Goal: Task Accomplishment & Management: Use online tool/utility

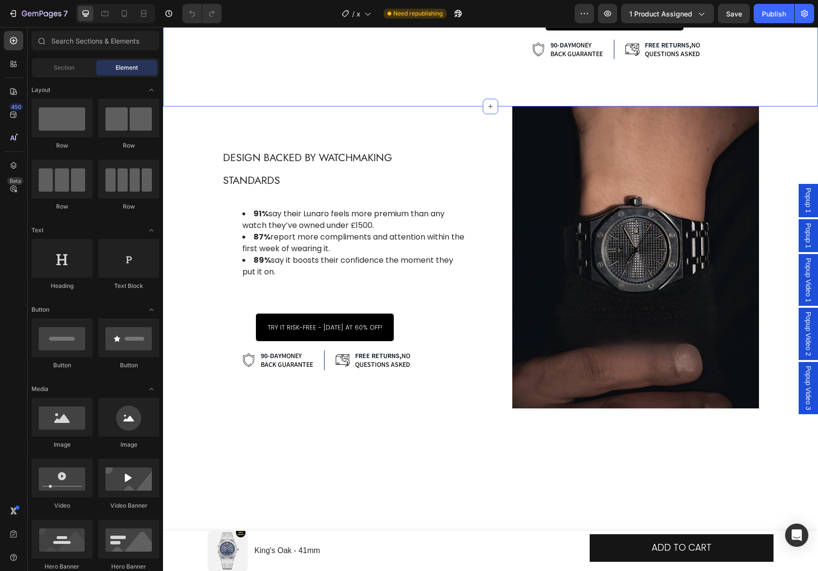
scroll to position [2291, 0]
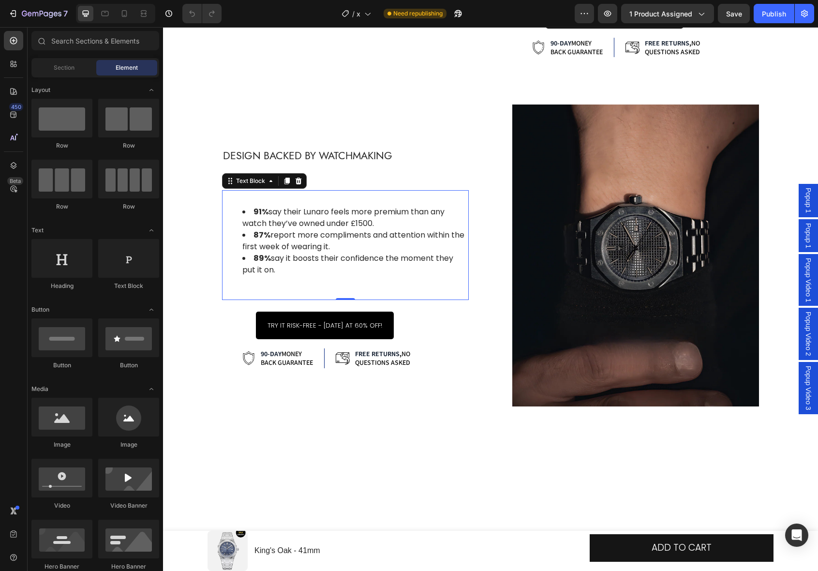
click at [307, 284] on div "91% say their Lunaro feels more premium than any watch they’ve owned under £150…" at bounding box center [345, 240] width 247 height 87
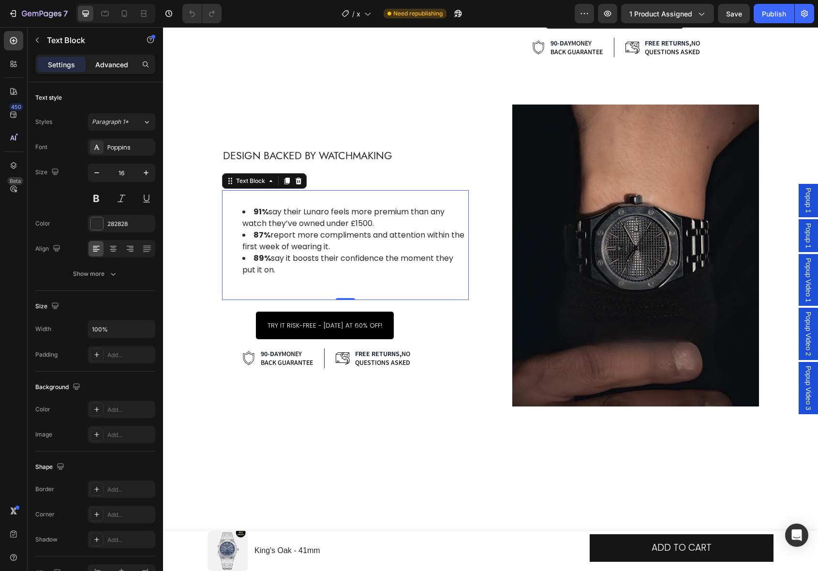
click at [103, 70] on div "Advanced" at bounding box center [112, 64] width 48 height 15
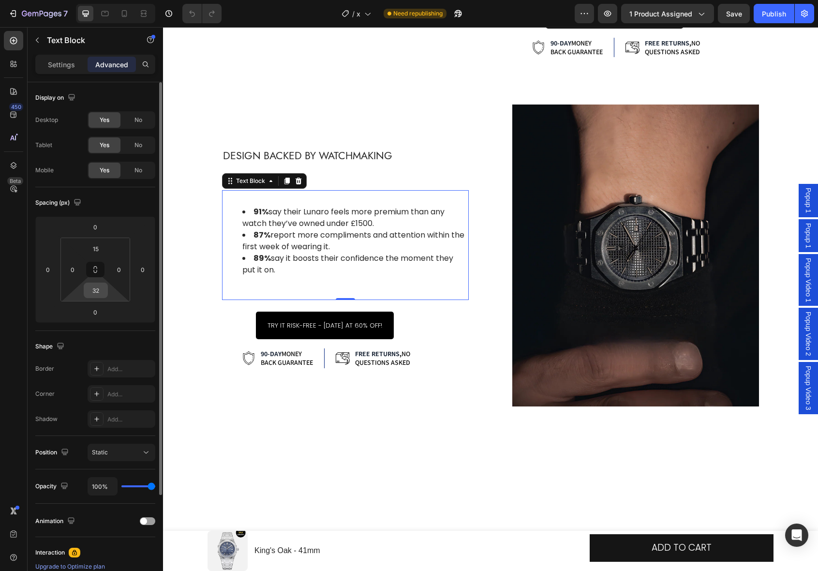
click at [101, 295] on input "32" at bounding box center [95, 290] width 19 height 15
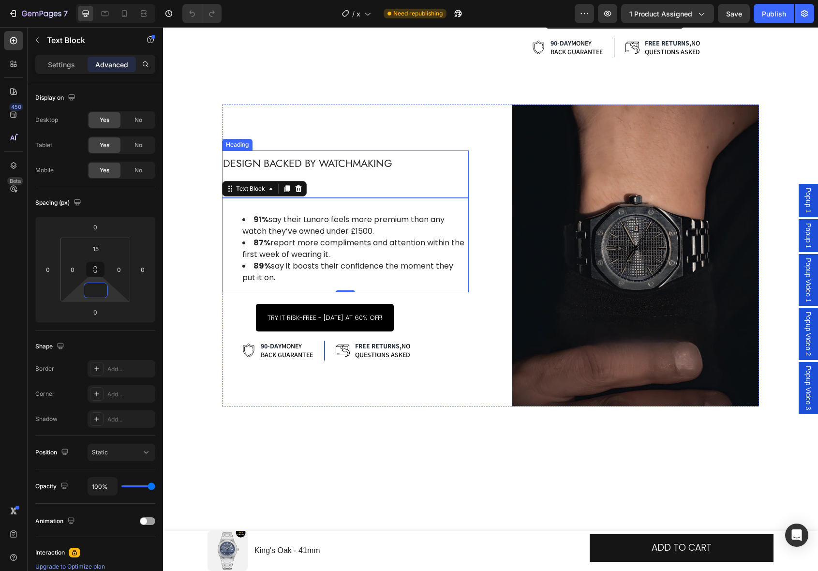
click at [389, 198] on h2 "Design Backed by Watchmaking Standards" at bounding box center [323, 173] width 202 height 47
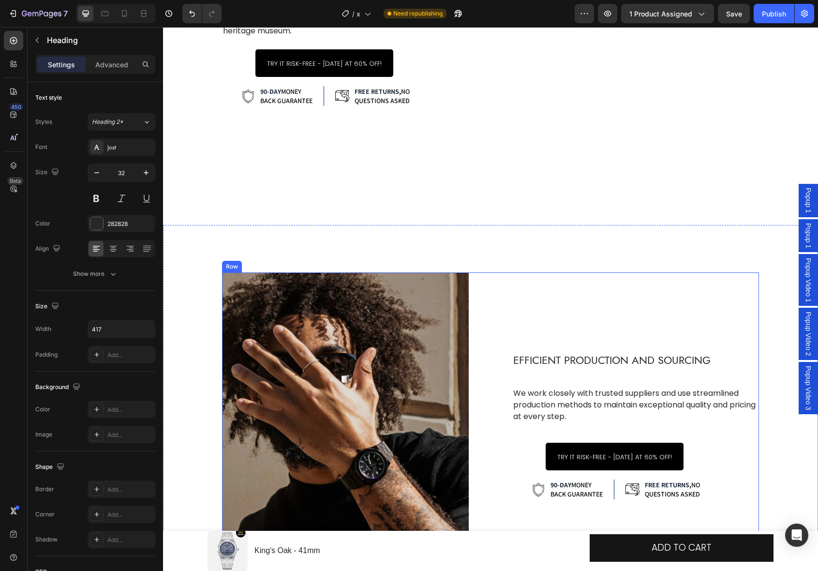
scroll to position [1736, 0]
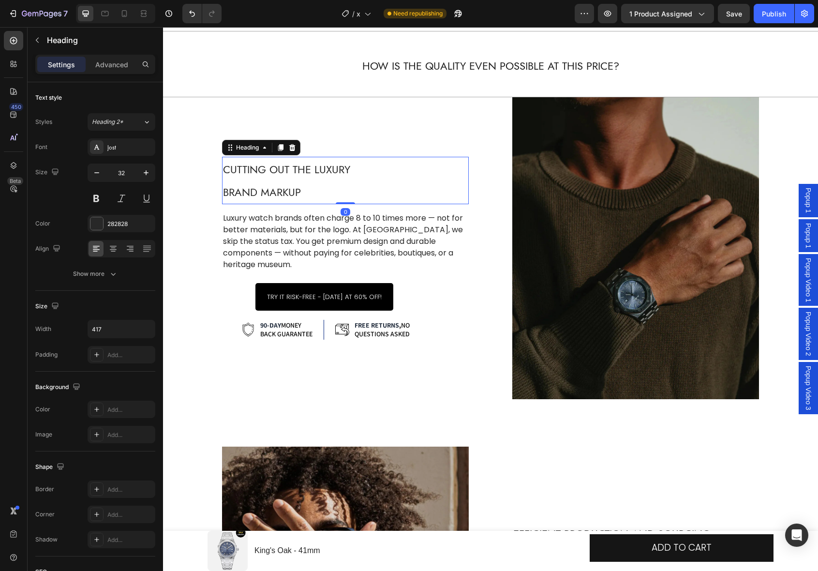
click at [275, 197] on span "Cutting Out the Luxury Brand Markup" at bounding box center [286, 181] width 127 height 38
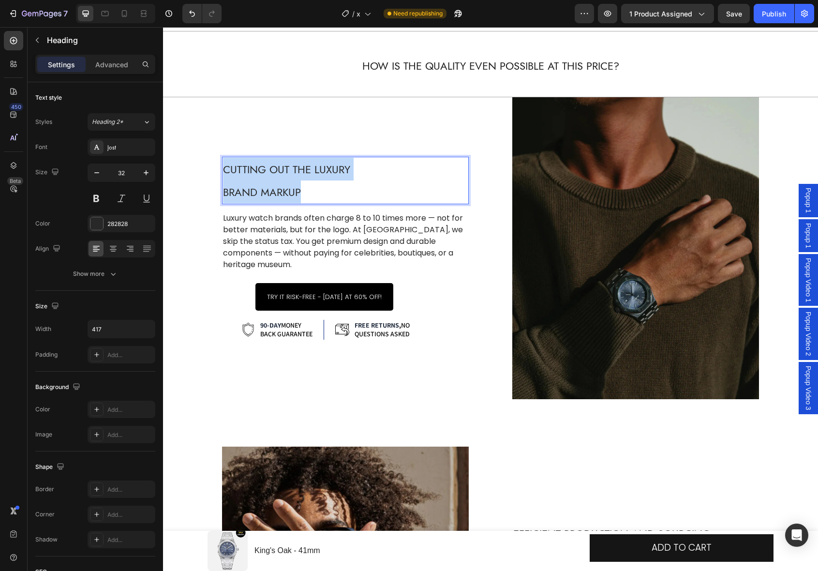
click at [275, 197] on span "Cutting Out the Luxury Brand Markup" at bounding box center [286, 181] width 127 height 38
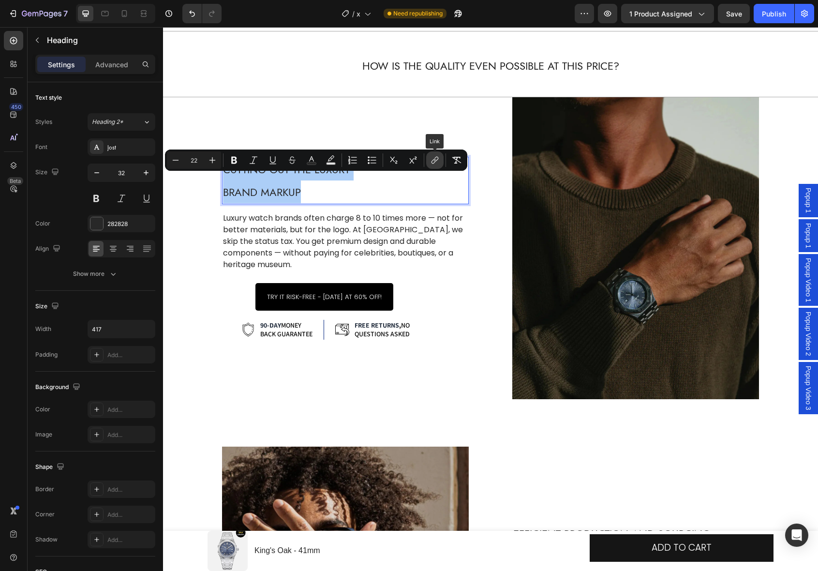
click at [430, 163] on icon "Editor contextual toolbar" at bounding box center [435, 160] width 10 height 10
click at [455, 161] on icon "Editor contextual toolbar" at bounding box center [457, 160] width 10 height 10
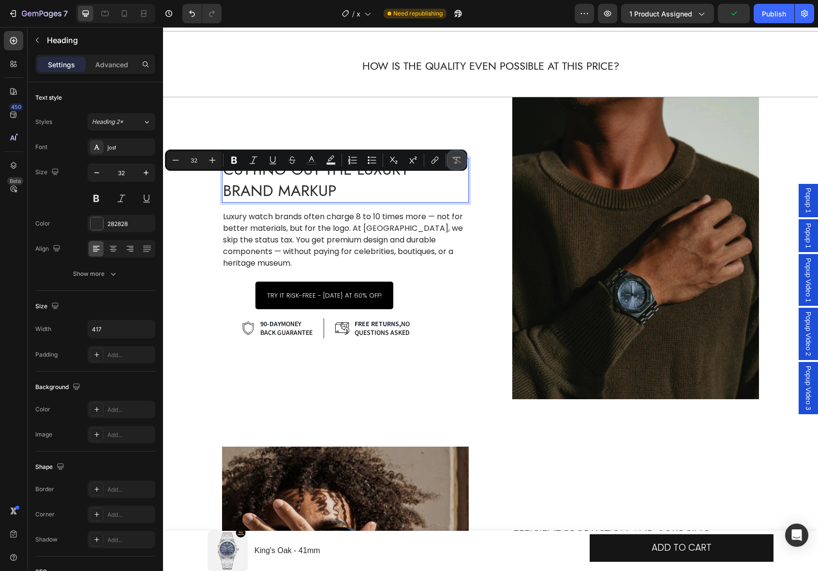
click at [455, 161] on icon "Editor contextual toolbar" at bounding box center [457, 160] width 10 height 10
click at [195, 12] on icon "Undo/Redo" at bounding box center [192, 14] width 10 height 10
type input "16"
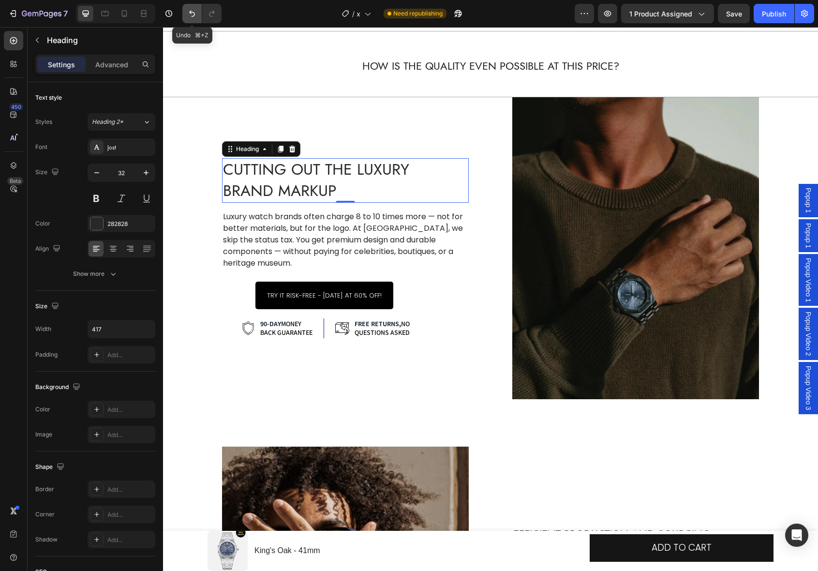
click at [195, 12] on icon "Undo/Redo" at bounding box center [192, 14] width 10 height 10
click at [194, 15] on icon "Undo/Redo" at bounding box center [192, 14] width 10 height 10
click at [192, 18] on button "Undo/Redo" at bounding box center [191, 13] width 19 height 19
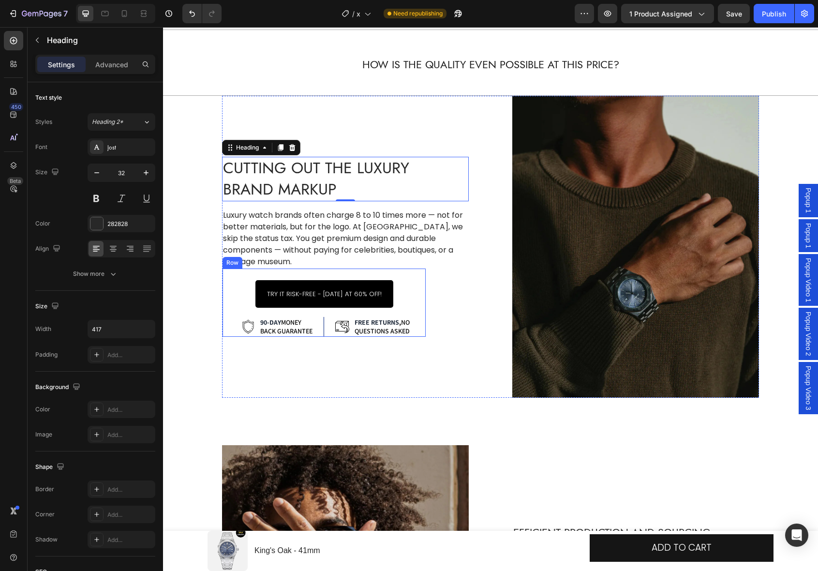
scroll to position [1738, 0]
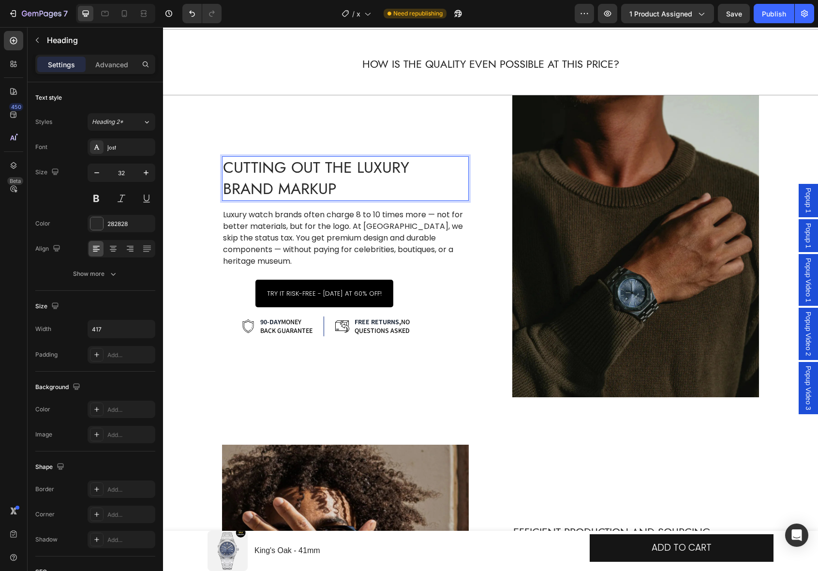
click at [304, 171] on h2 "Cutting Out the Luxury Brand Markup" at bounding box center [323, 178] width 202 height 44
click at [303, 176] on p "Cutting Out the Luxury Brand Markup" at bounding box center [323, 178] width 200 height 43
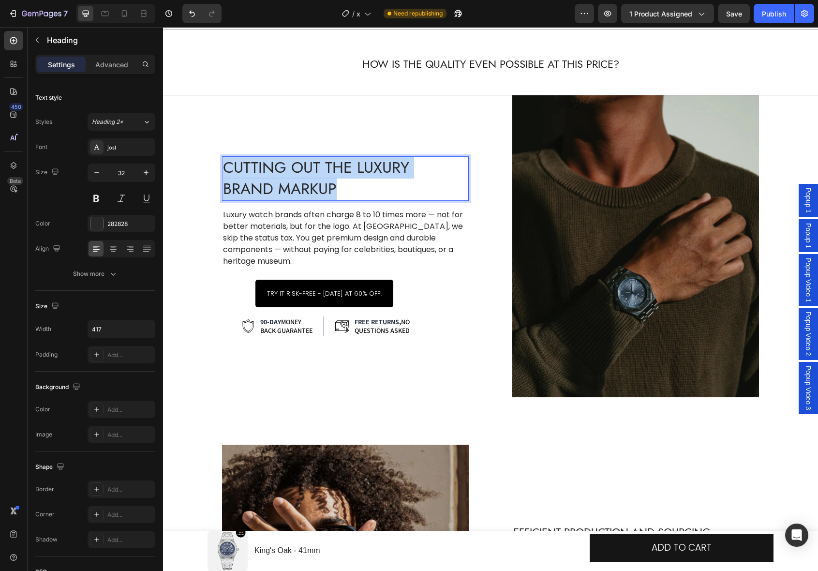
click at [303, 176] on p "Cutting Out the Luxury Brand Markup" at bounding box center [323, 178] width 200 height 43
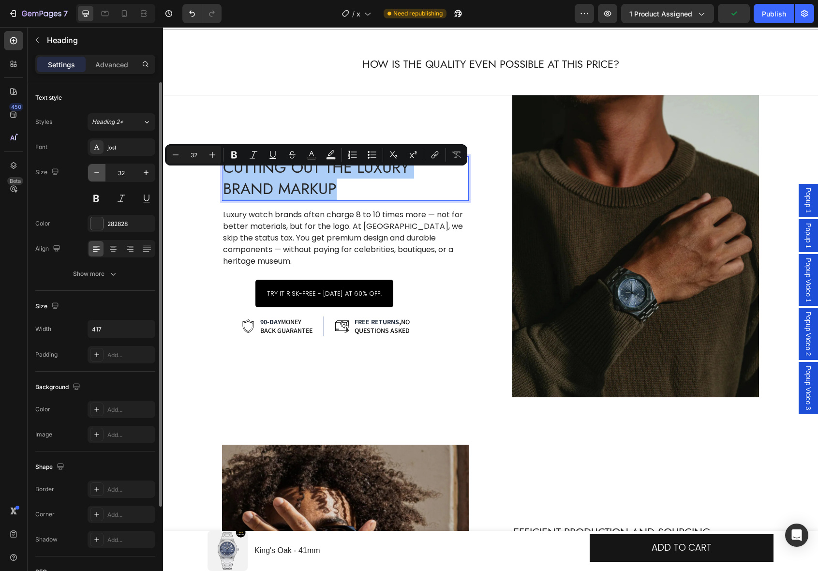
click at [101, 175] on icon "button" at bounding box center [97, 173] width 10 height 10
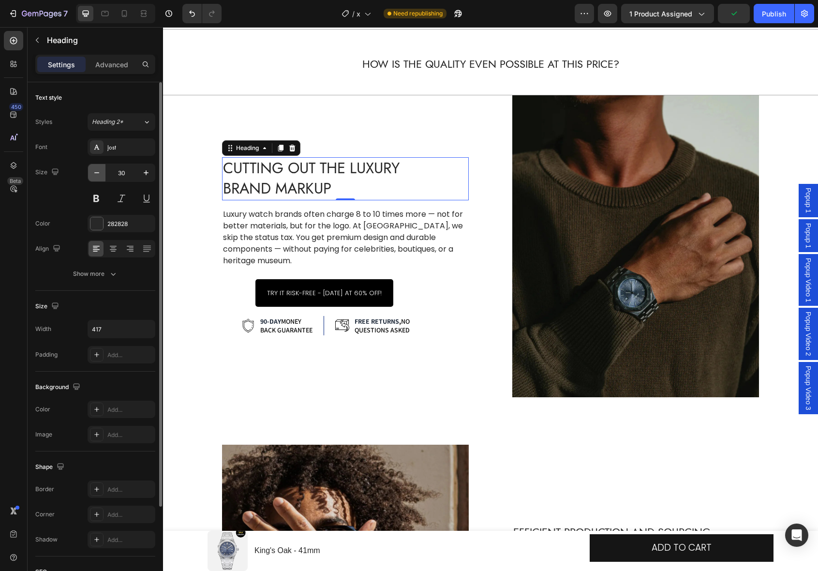
click at [101, 175] on icon "button" at bounding box center [97, 173] width 10 height 10
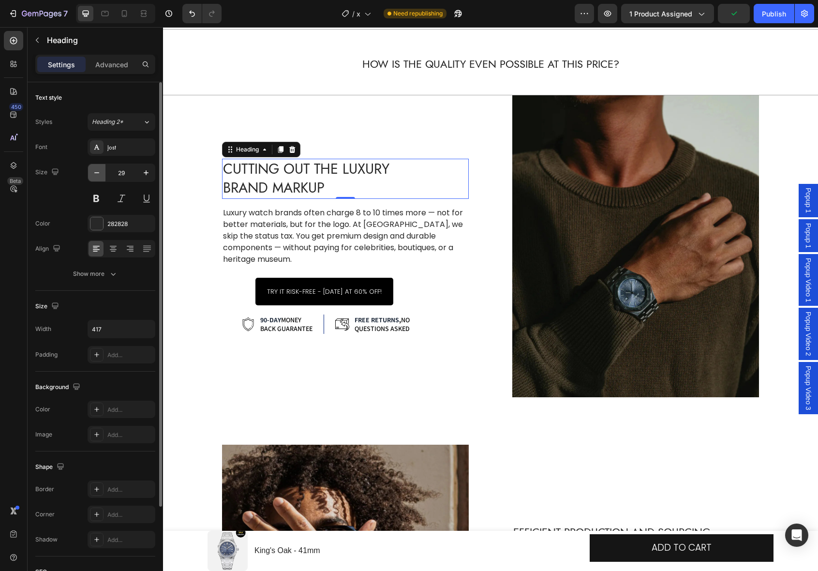
click at [100, 175] on icon "button" at bounding box center [97, 173] width 10 height 10
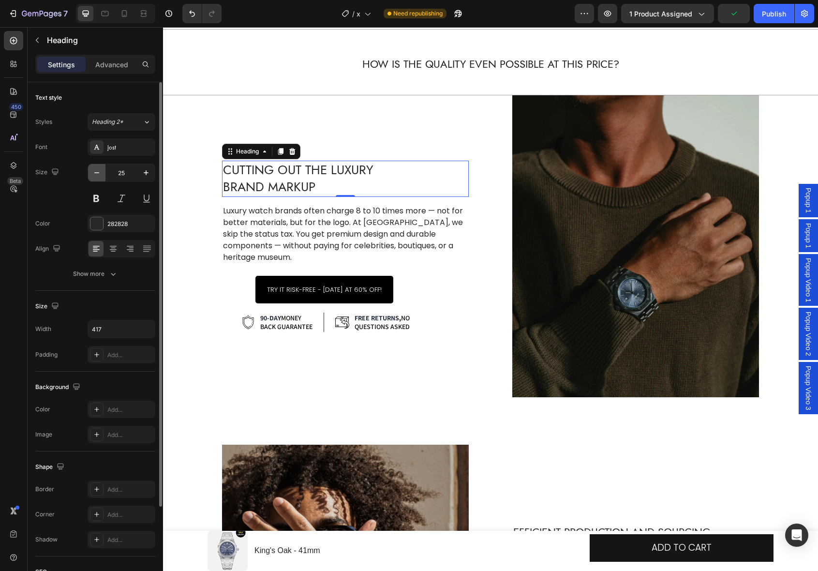
click at [100, 175] on icon "button" at bounding box center [97, 173] width 10 height 10
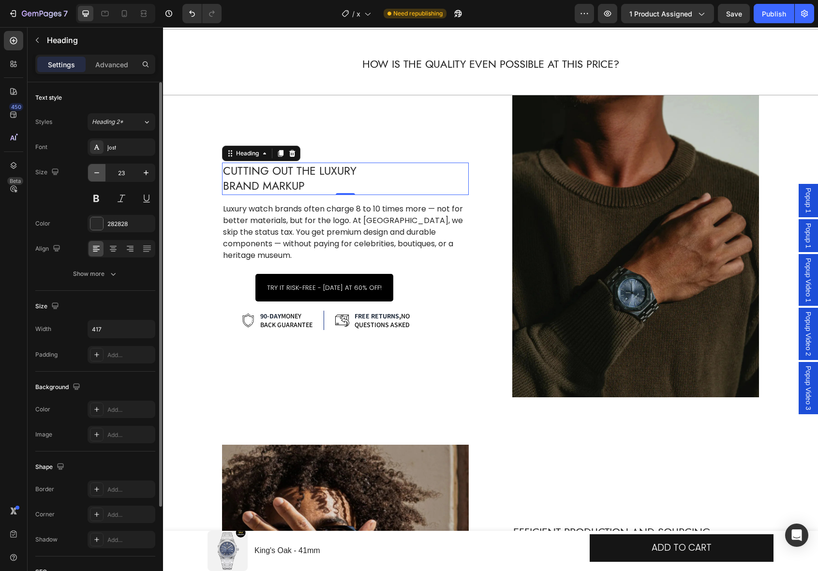
click at [100, 175] on icon "button" at bounding box center [97, 173] width 10 height 10
type input "22"
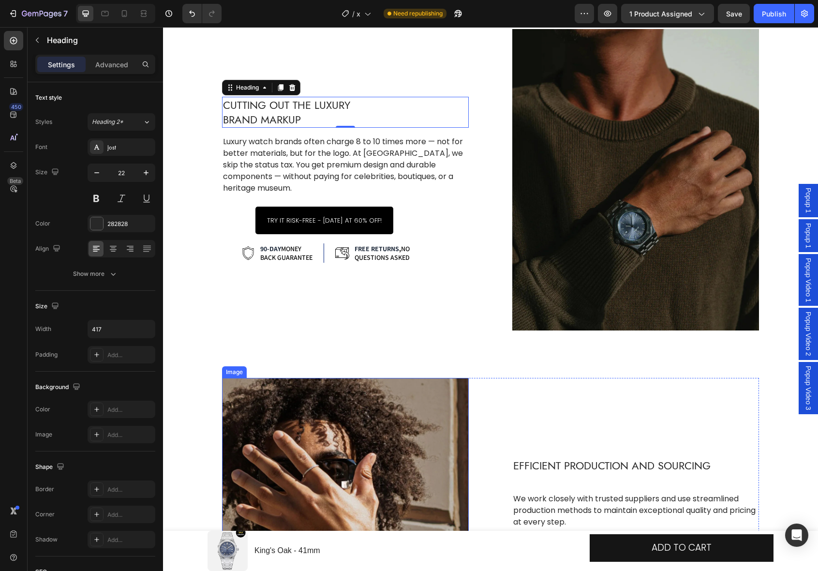
scroll to position [1827, 0]
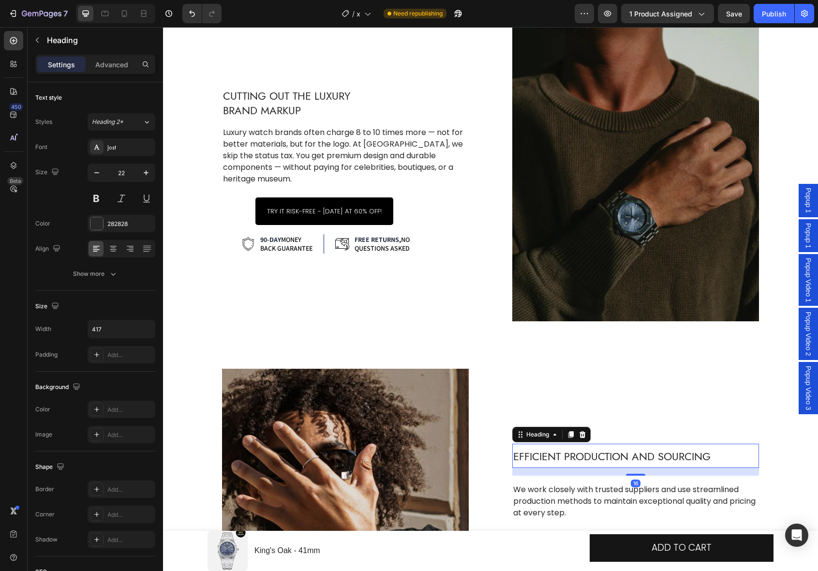
click at [539, 455] on span "Efficient Production and Sourcing" at bounding box center [611, 455] width 197 height 15
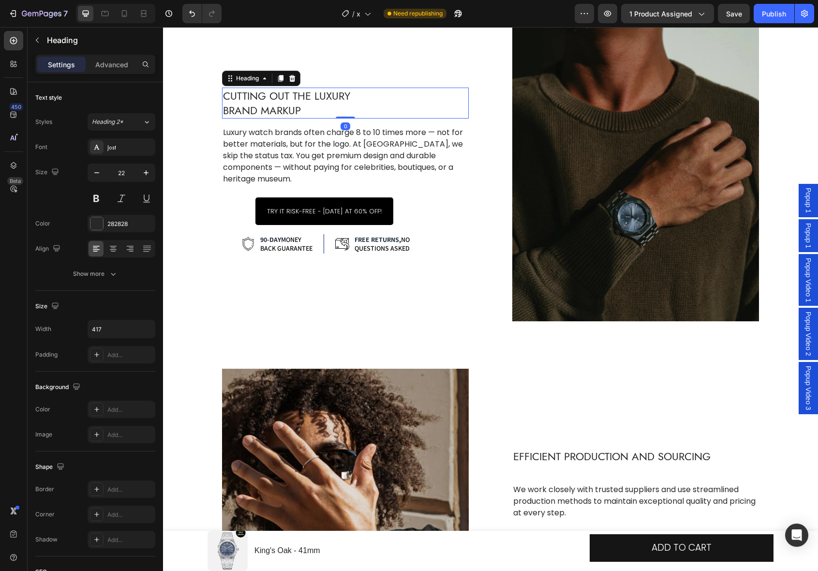
click at [301, 100] on p "Cutting Out the Luxury Brand Markup" at bounding box center [323, 103] width 200 height 29
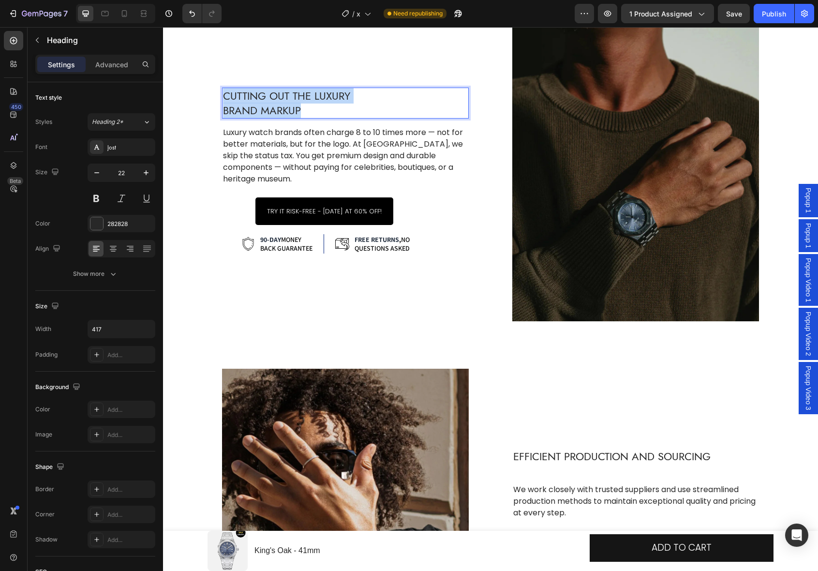
click at [301, 100] on p "Cutting Out the Luxury Brand Markup" at bounding box center [323, 103] width 200 height 29
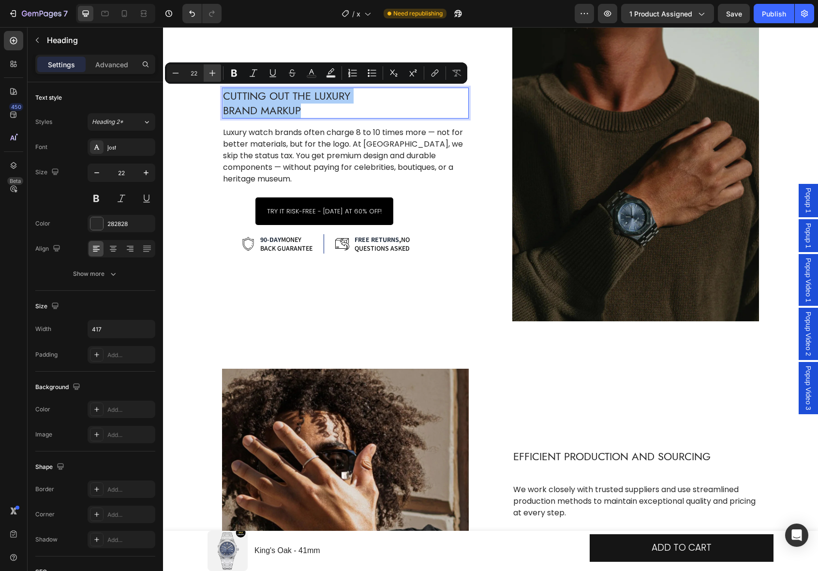
click at [209, 67] on button "Plus" at bounding box center [212, 72] width 17 height 17
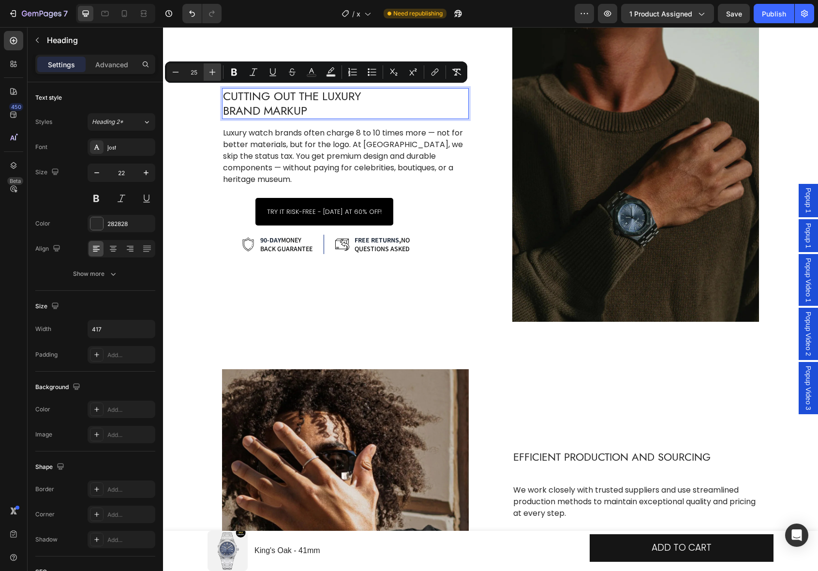
click at [209, 67] on icon "Editor contextual toolbar" at bounding box center [213, 72] width 10 height 10
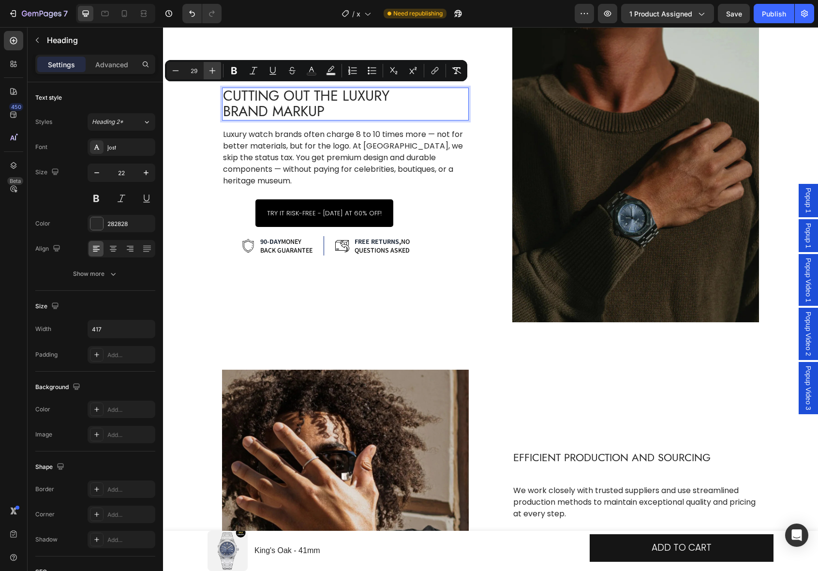
click at [209, 67] on icon "Editor contextual toolbar" at bounding box center [213, 71] width 10 height 10
type input "31"
click at [351, 255] on div "Cutting Out the Luxury Brand Markup Heading 0 Luxury watch brands often charge …" at bounding box center [345, 171] width 247 height 301
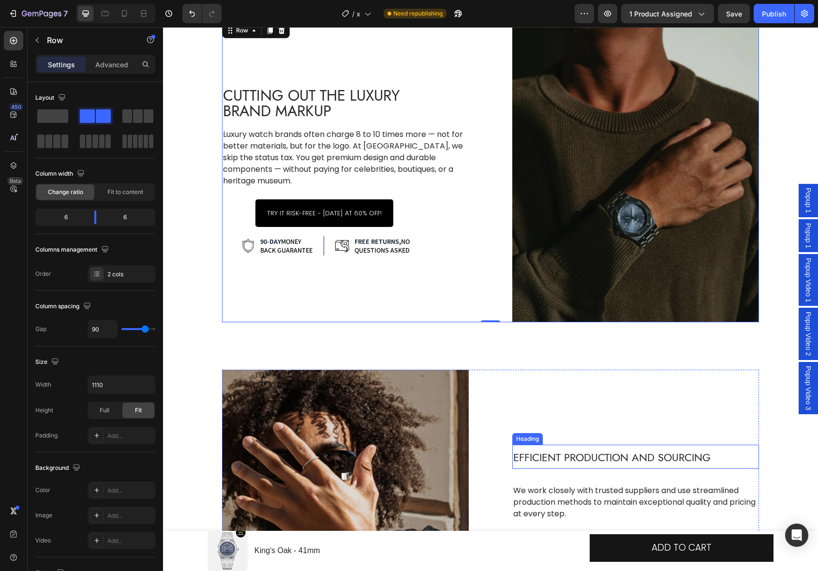
click at [560, 453] on span "Efficient Production and Sourcing" at bounding box center [611, 456] width 197 height 15
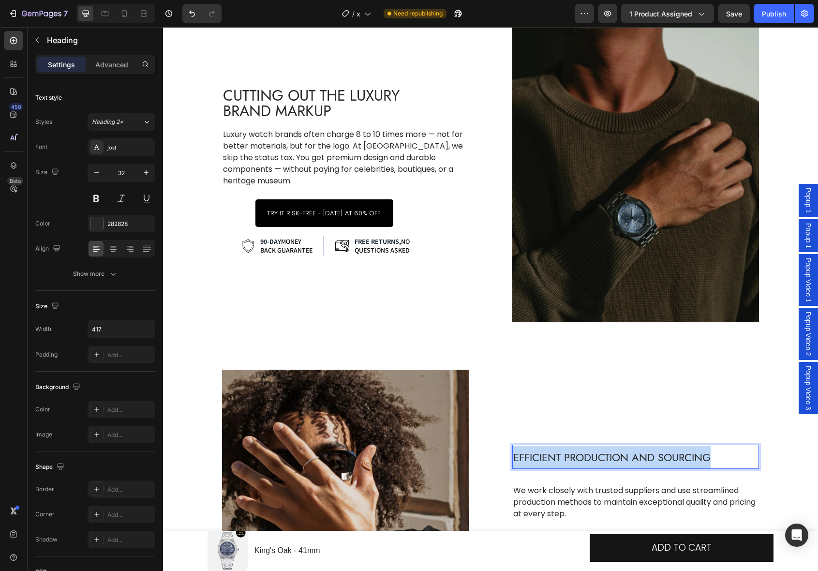
click at [560, 453] on span "Efficient Production and Sourcing" at bounding box center [611, 456] width 197 height 15
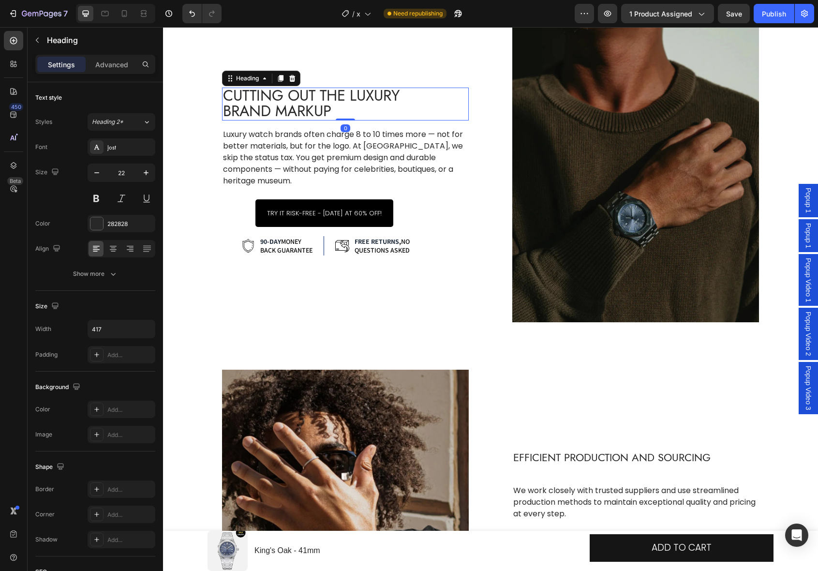
click at [237, 95] on span "Cutting Out the Luxury Brand Markup" at bounding box center [311, 103] width 177 height 37
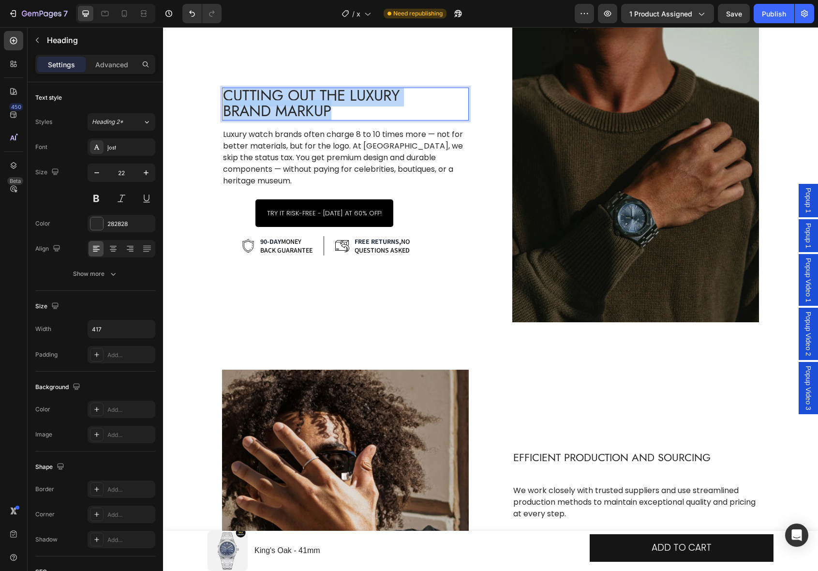
click at [237, 95] on span "Cutting Out the Luxury Brand Markup" at bounding box center [311, 103] width 177 height 37
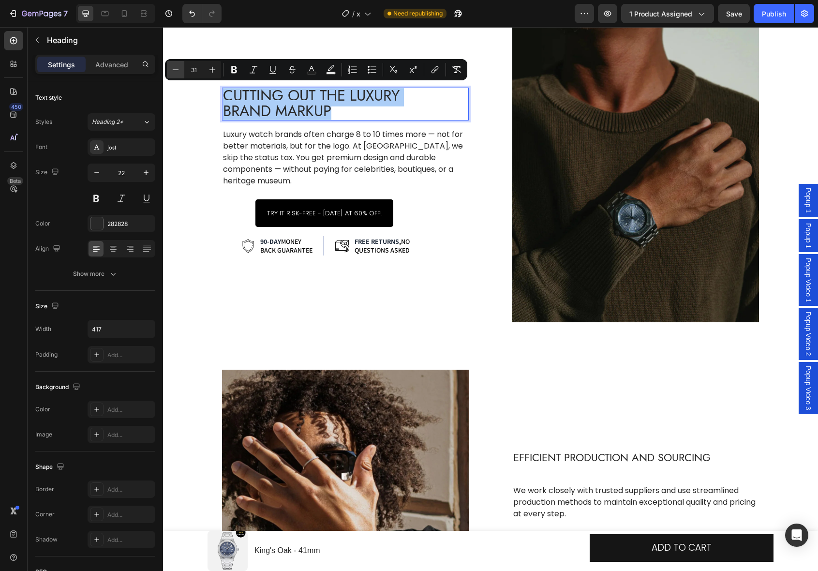
click at [181, 68] on button "Minus" at bounding box center [175, 69] width 17 height 17
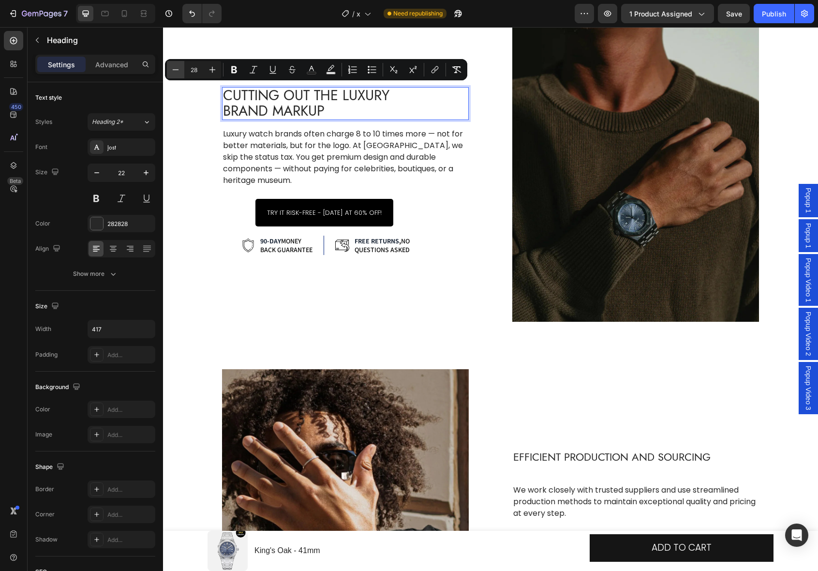
click at [181, 68] on button "Minus" at bounding box center [175, 69] width 17 height 17
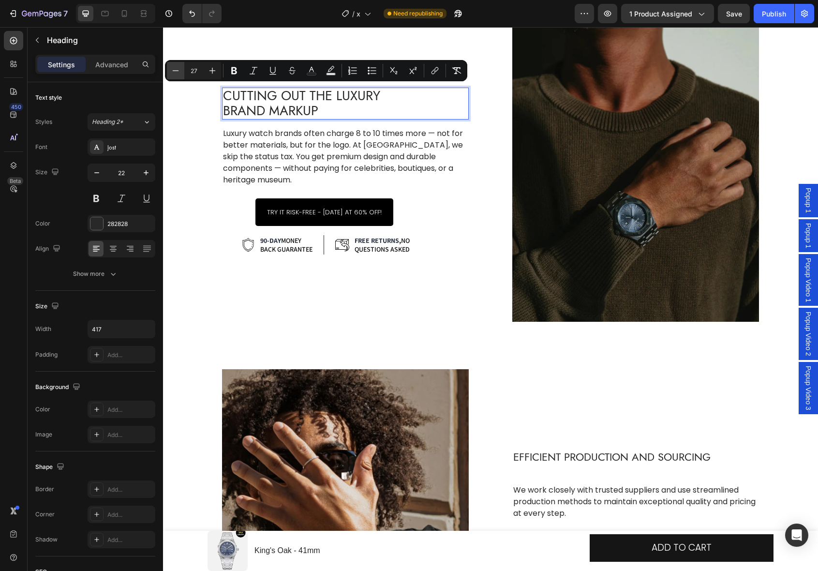
click at [181, 68] on button "Minus" at bounding box center [175, 70] width 17 height 17
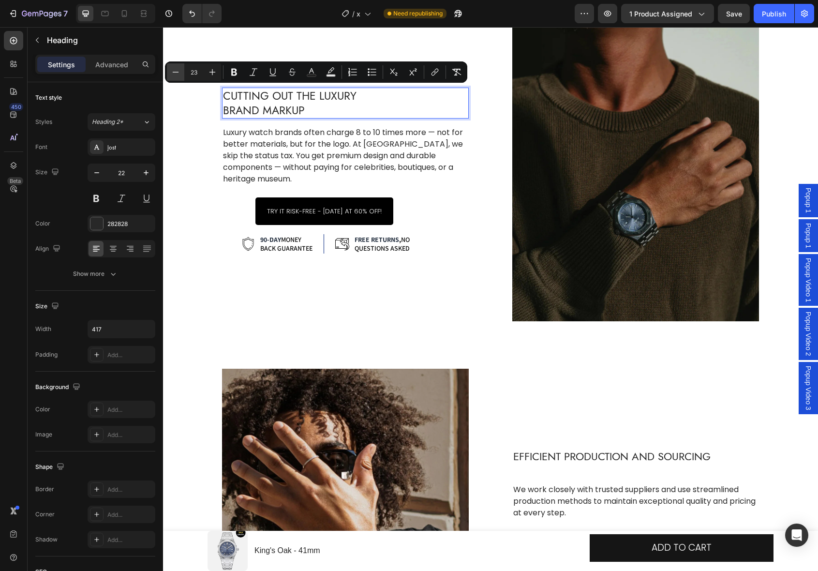
click at [181, 68] on button "Minus" at bounding box center [175, 71] width 17 height 17
type input "22"
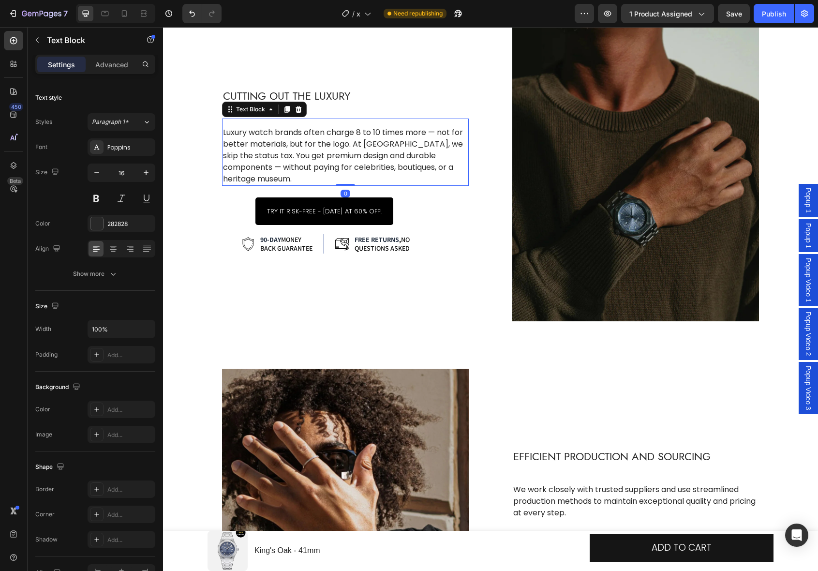
click at [234, 172] on p "Luxury watch brands often charge 8 to 10 times more — not for better materials,…" at bounding box center [345, 156] width 245 height 58
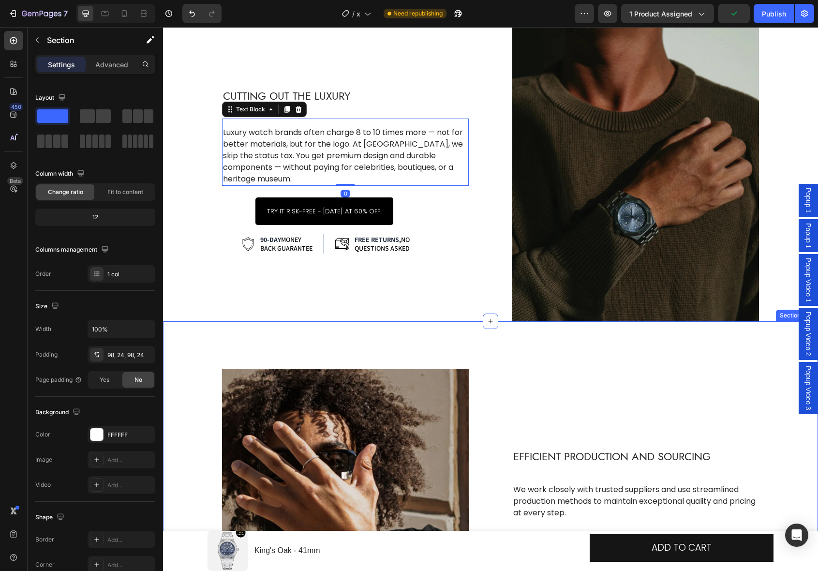
click at [449, 332] on div "⁠⁠⁠⁠⁠⁠⁠ Efficient Production and Sourcing Heading We work closely with trusted …" at bounding box center [490, 519] width 655 height 396
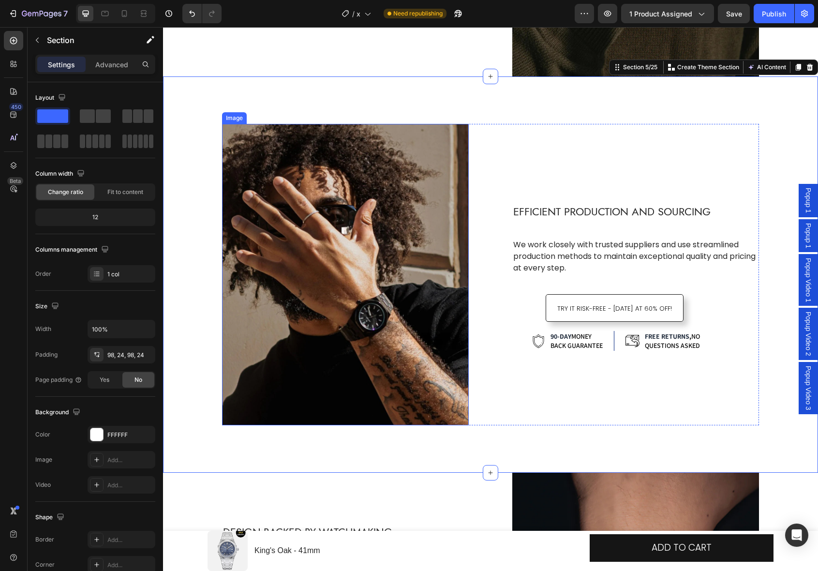
scroll to position [2080, 0]
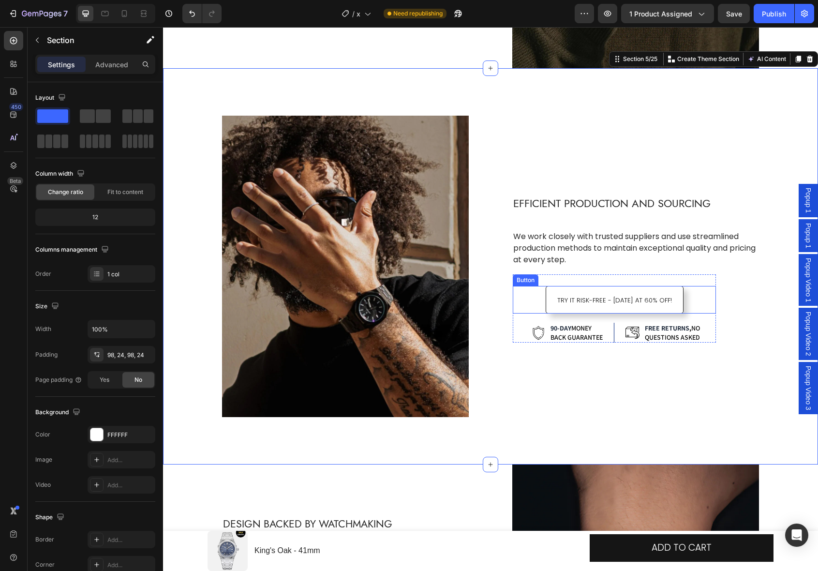
click at [668, 296] on link "TRY IT RISK-FREE - [DATE] AT 60% OFF!" at bounding box center [615, 300] width 138 height 28
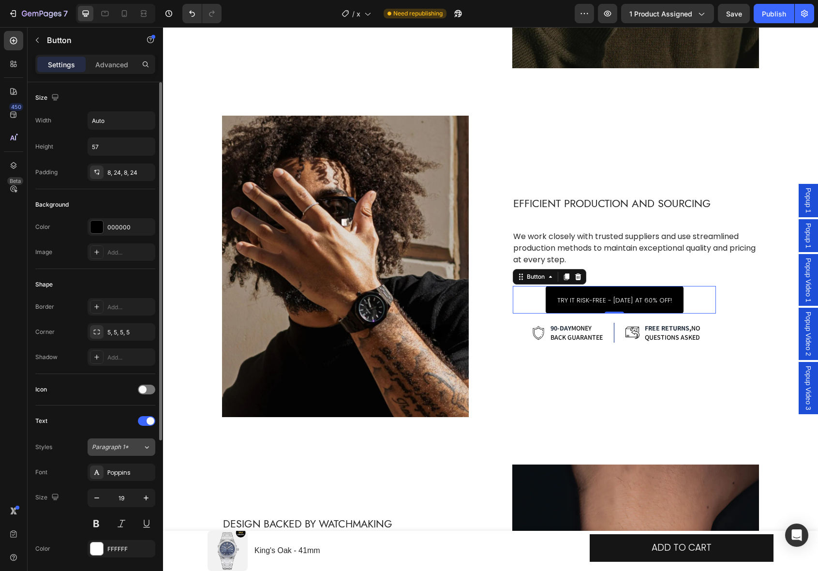
scroll to position [228, 0]
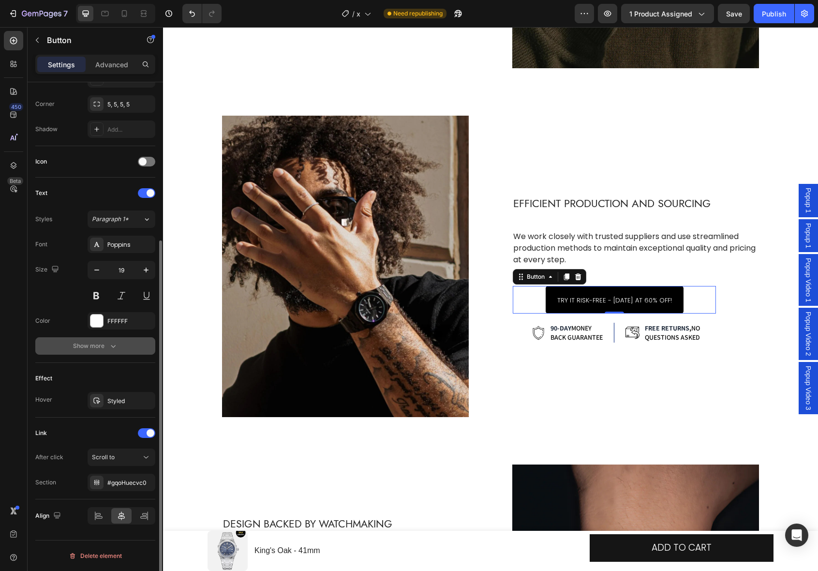
click at [108, 346] on icon "button" at bounding box center [113, 346] width 10 height 10
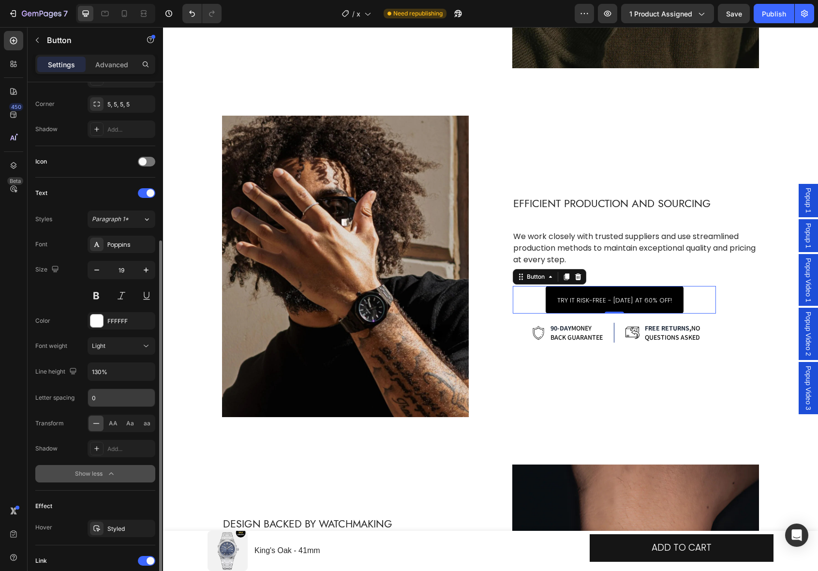
scroll to position [230, 0]
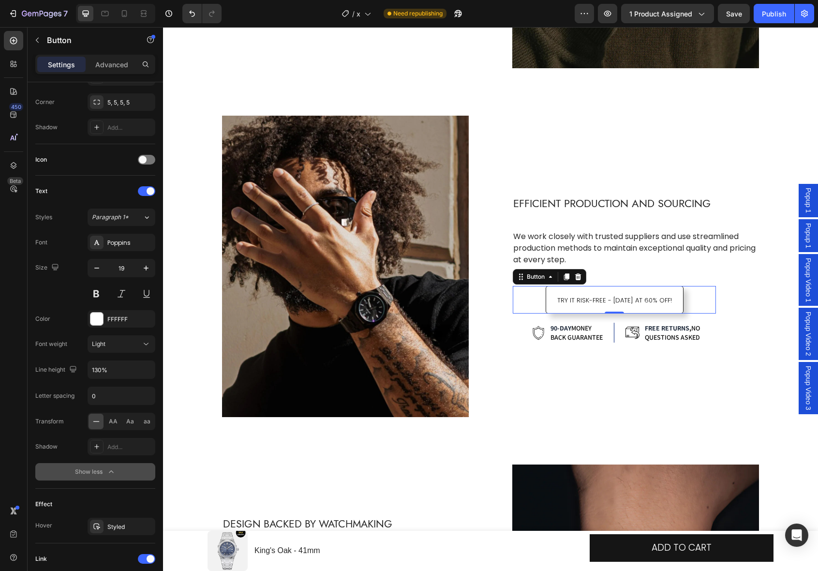
click at [547, 300] on link "TRY IT RISK-FREE - [DATE] AT 60% OFF!" at bounding box center [615, 300] width 138 height 28
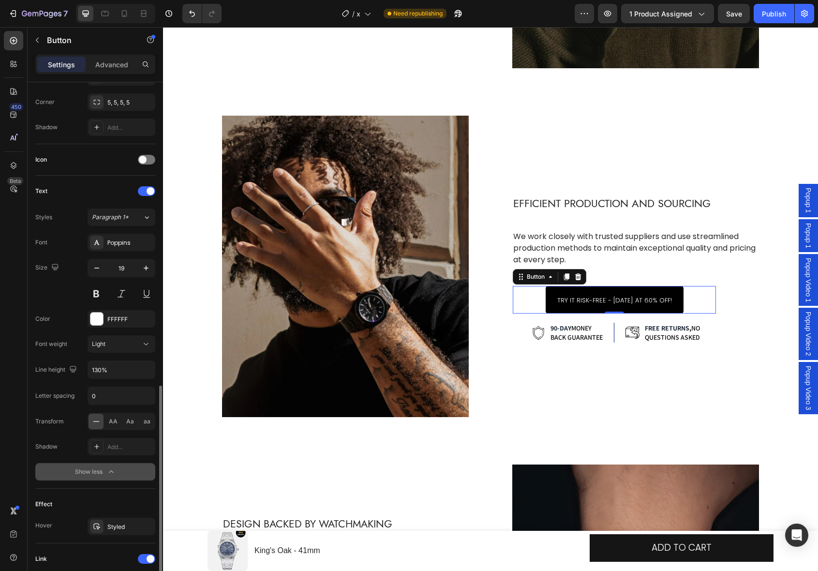
scroll to position [356, 0]
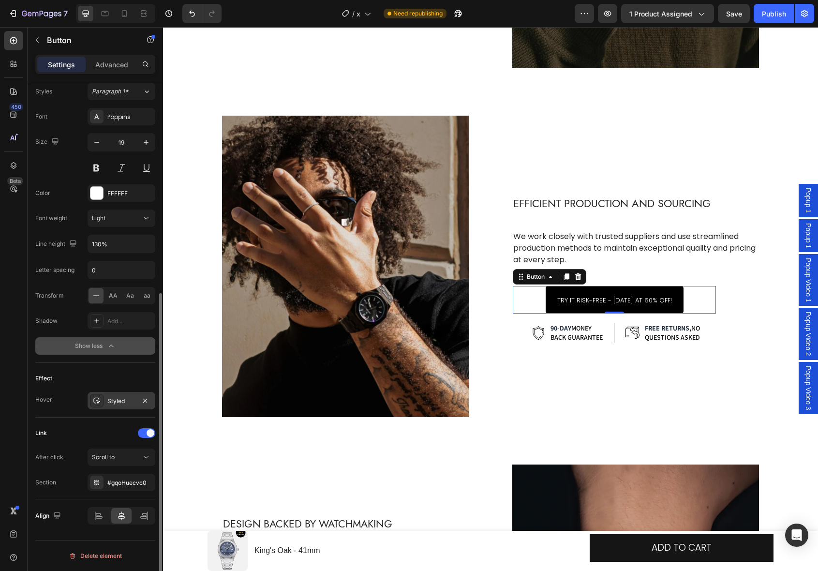
click at [93, 398] on icon at bounding box center [97, 401] width 8 height 8
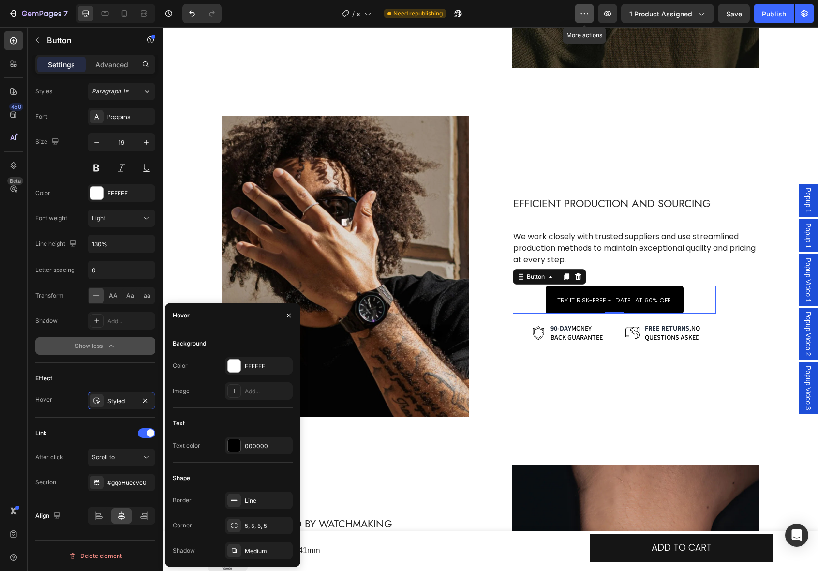
click at [588, 15] on icon "button" at bounding box center [584, 14] width 10 height 10
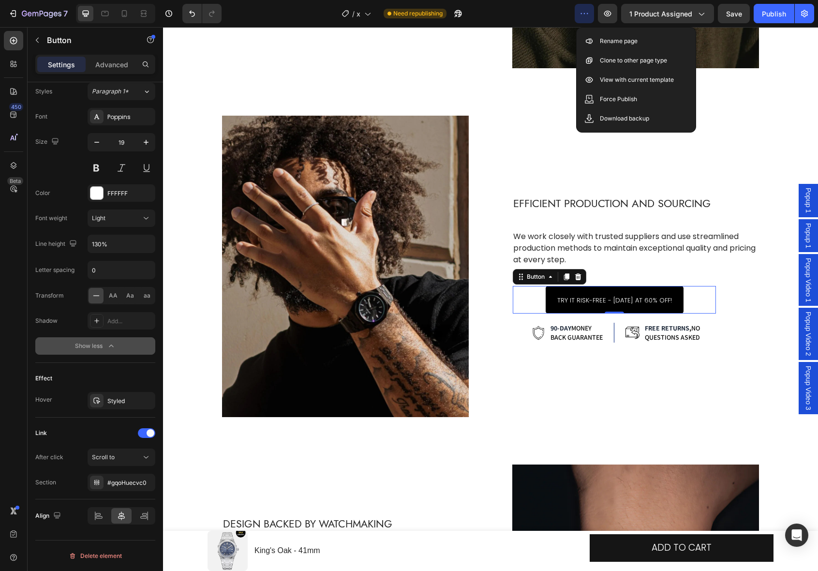
click at [588, 15] on icon "button" at bounding box center [584, 14] width 10 height 10
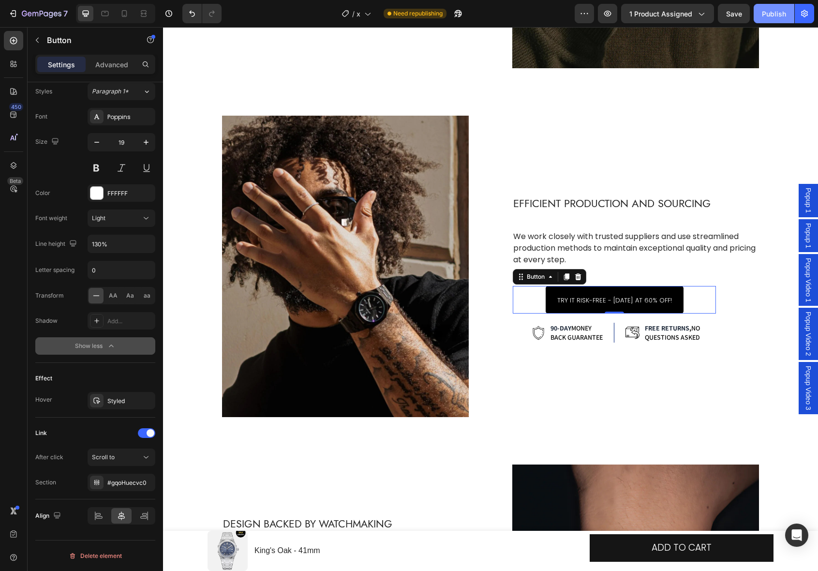
click at [771, 15] on div "Publish" at bounding box center [774, 14] width 24 height 10
click at [591, 21] on button "button" at bounding box center [584, 13] width 19 height 19
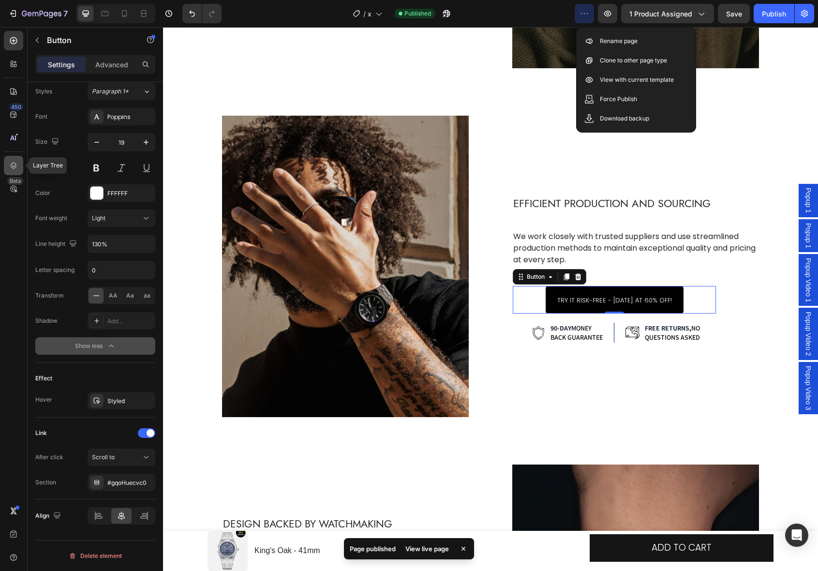
click at [16, 161] on icon at bounding box center [14, 166] width 10 height 10
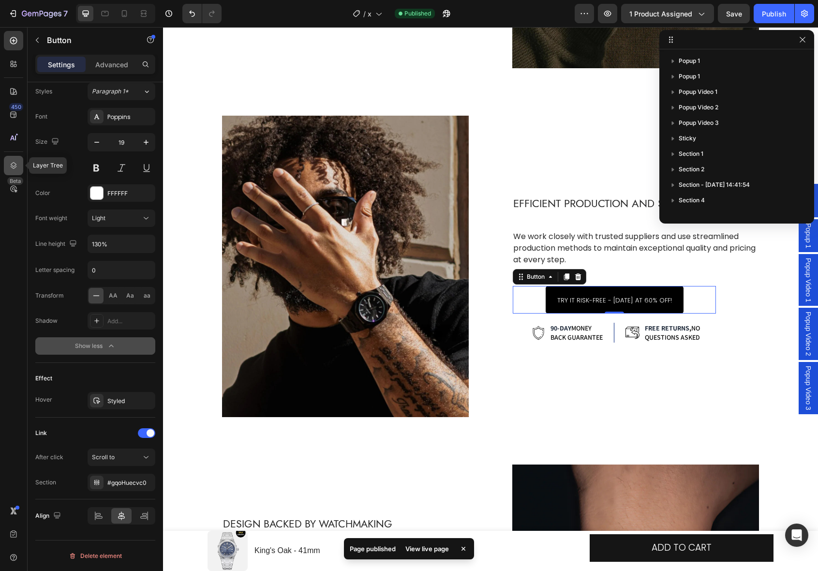
scroll to position [214, 0]
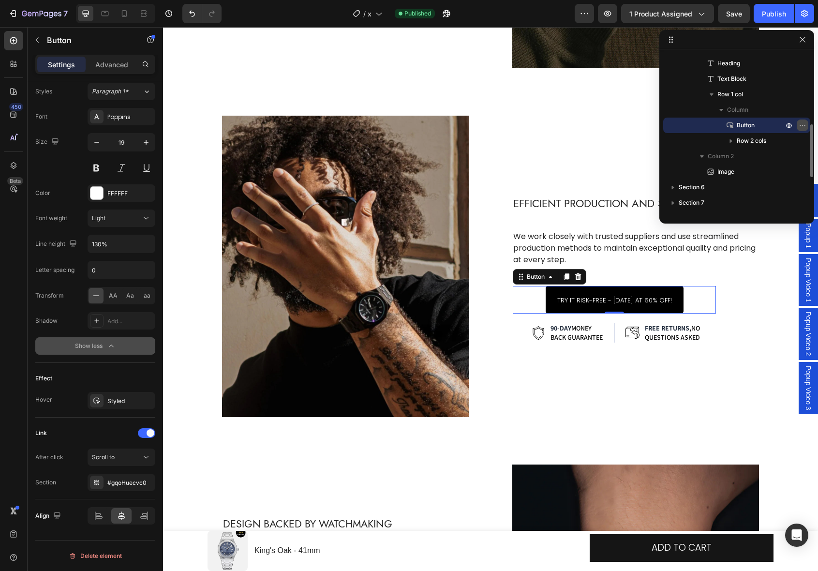
click at [801, 125] on icon "button" at bounding box center [803, 125] width 8 height 8
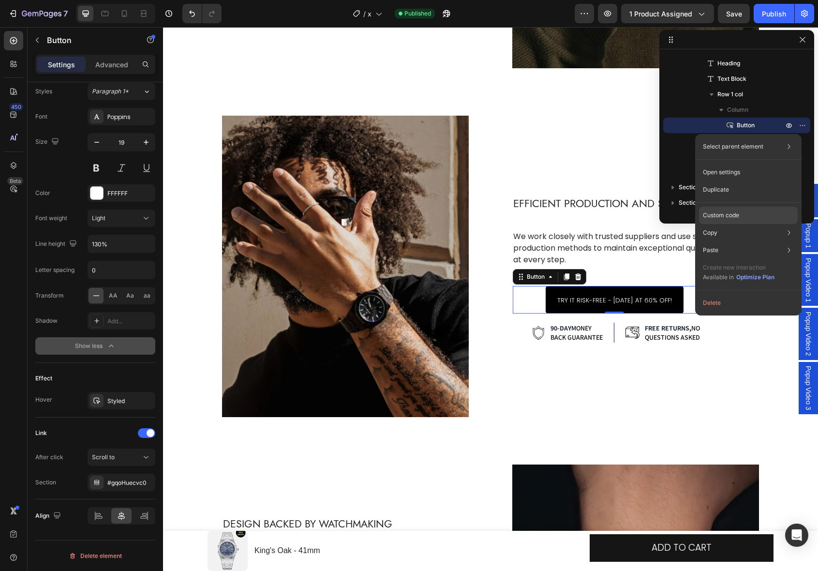
click at [736, 214] on p "Custom code" at bounding box center [721, 215] width 36 height 9
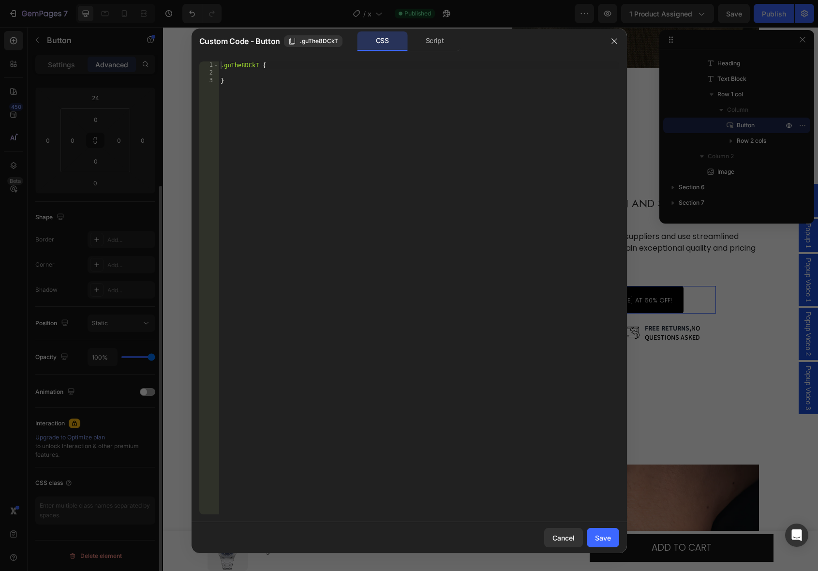
scroll to position [129, 0]
type textarea "}"
click at [316, 145] on div ".guThe8DCkT { }" at bounding box center [419, 295] width 400 height 468
paste textarea
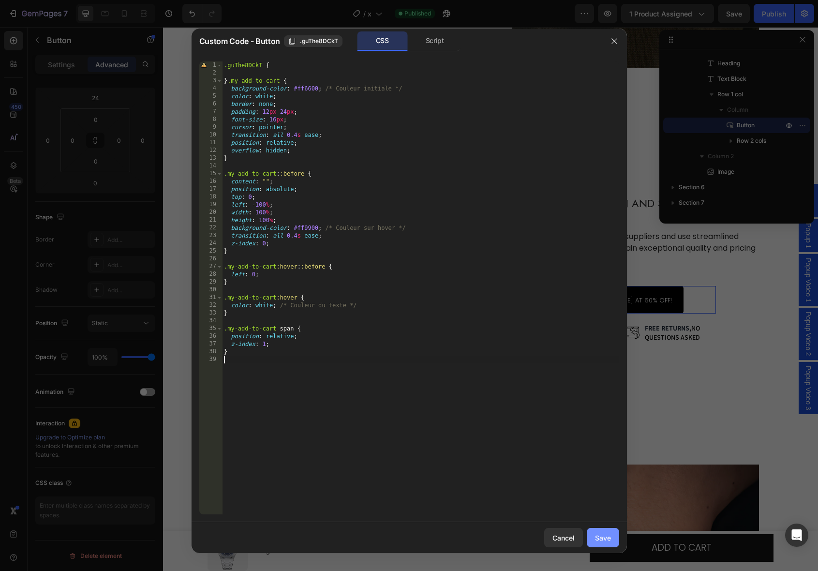
click at [603, 535] on div "Save" at bounding box center [603, 538] width 16 height 10
